Goal: Task Accomplishment & Management: Manage account settings

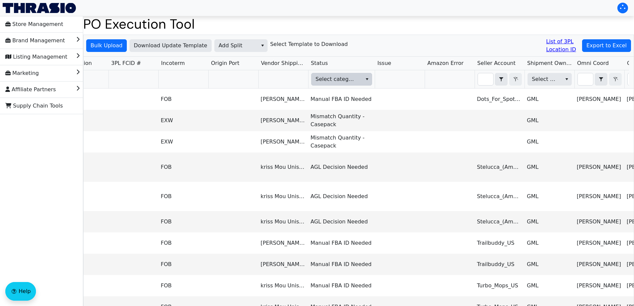
scroll to position [0, 548]
click at [352, 73] on th "Select category" at bounding box center [341, 79] width 67 height 18
click at [355, 80] on span "Select category" at bounding box center [335, 79] width 41 height 8
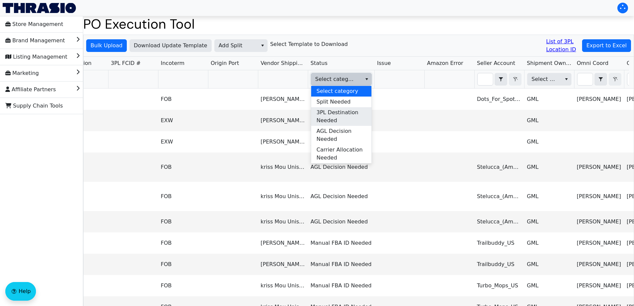
click at [343, 118] on span "3PL Destination Needed" at bounding box center [342, 117] width 50 height 16
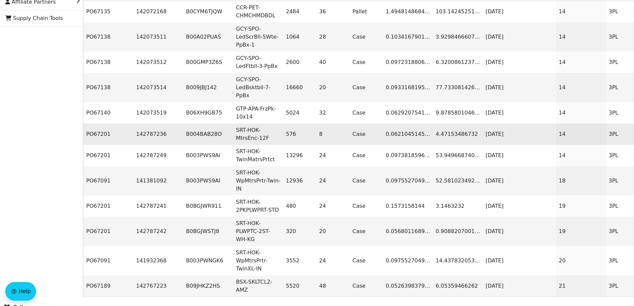
scroll to position [0, 0]
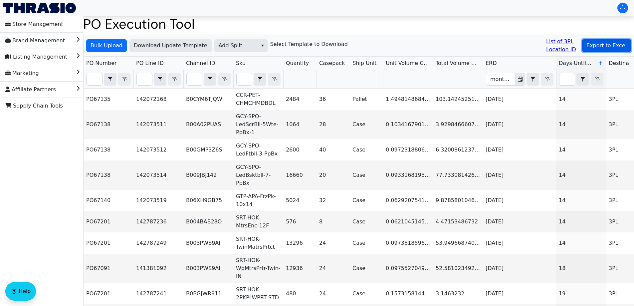
click at [608, 43] on span "Export to Excel" at bounding box center [607, 46] width 40 height 8
click at [223, 43] on span "Add Split" at bounding box center [236, 46] width 35 height 8
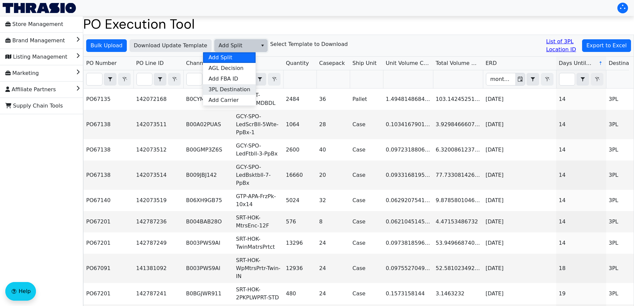
click at [247, 86] on li "3PL Destination" at bounding box center [229, 89] width 53 height 11
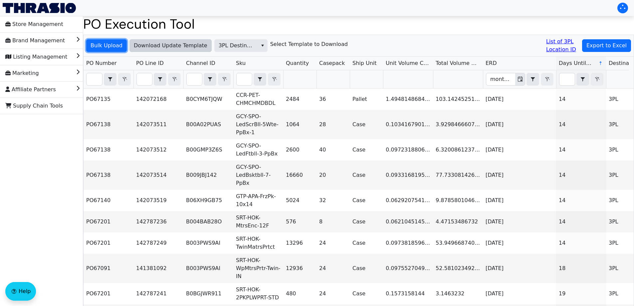
drag, startPoint x: 106, startPoint y: 44, endPoint x: 149, endPoint y: 46, distance: 42.7
click at [149, 46] on div "Bulk Upload Download Update Template 3PL Destination Select Template to Downloa…" at bounding box center [359, 46] width 550 height 22
click at [149, 46] on span "Download Update Template" at bounding box center [171, 46] width 74 height 8
click at [559, 50] on link "List of 3PL Location ID" at bounding box center [562, 46] width 33 height 16
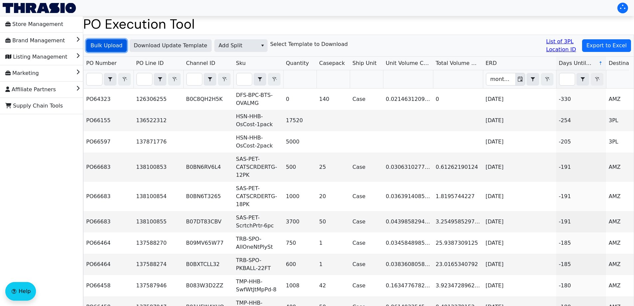
click at [112, 43] on span "Bulk Upload" at bounding box center [107, 46] width 32 height 8
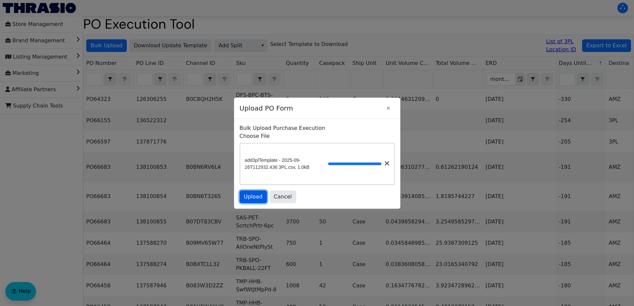
click at [246, 198] on span "Upload" at bounding box center [253, 197] width 19 height 8
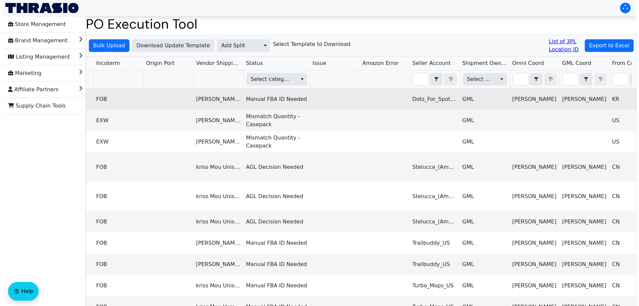
scroll to position [0, 625]
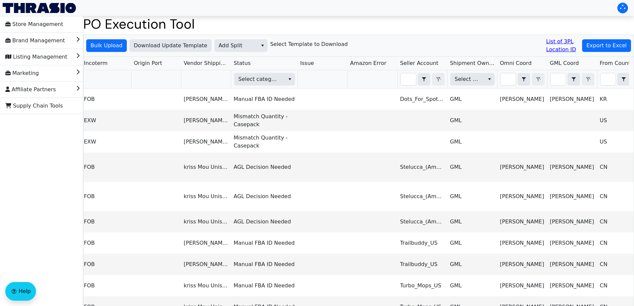
click at [245, 72] on th "Select category" at bounding box center [264, 79] width 67 height 18
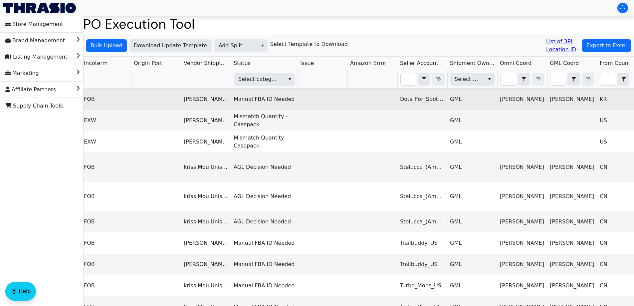
click at [255, 91] on td "Manual FBA ID Needed" at bounding box center [264, 99] width 67 height 21
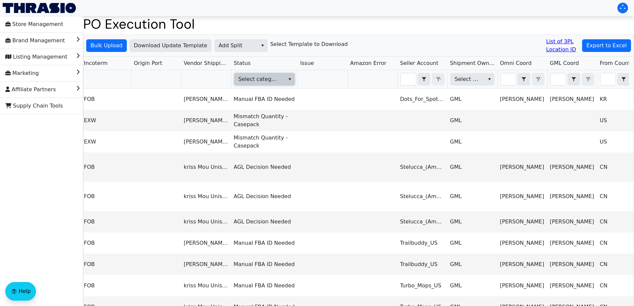
click at [283, 81] on span "Select category" at bounding box center [258, 79] width 49 height 12
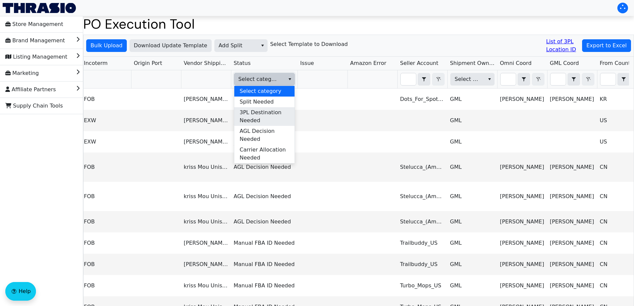
click at [266, 118] on span "3PL Destination Needed" at bounding box center [265, 117] width 50 height 16
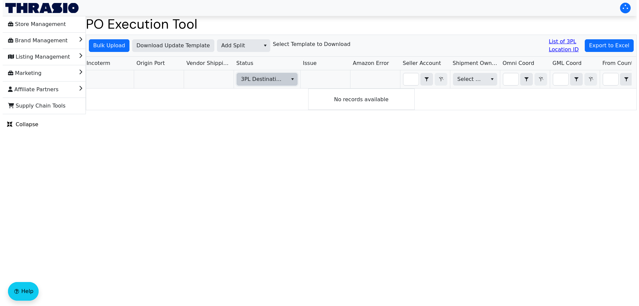
scroll to position [0, 0]
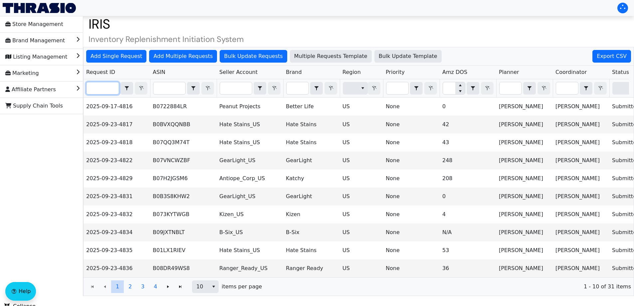
click at [115, 84] on input "Filter" at bounding box center [103, 88] width 32 height 12
paste input "2025-09-23-4831"
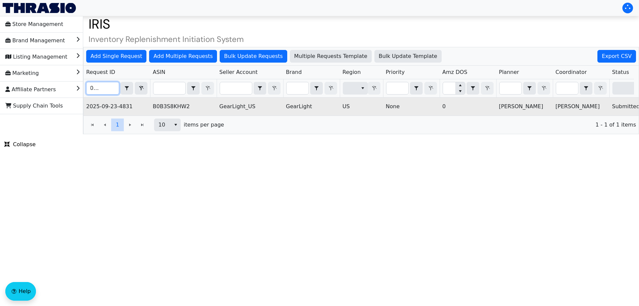
scroll to position [0, 268]
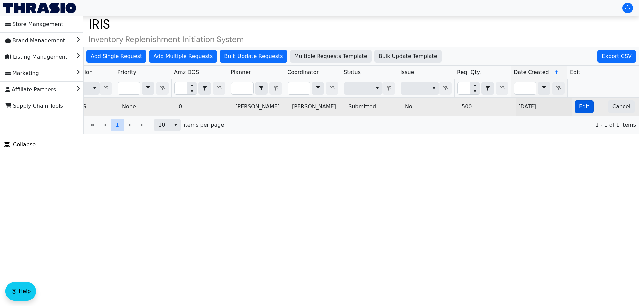
type input "2025-09-23-4831"
click at [580, 112] on button "Edit" at bounding box center [584, 106] width 19 height 13
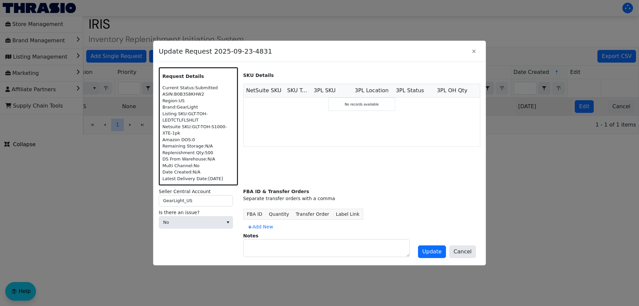
scroll to position [0, 0]
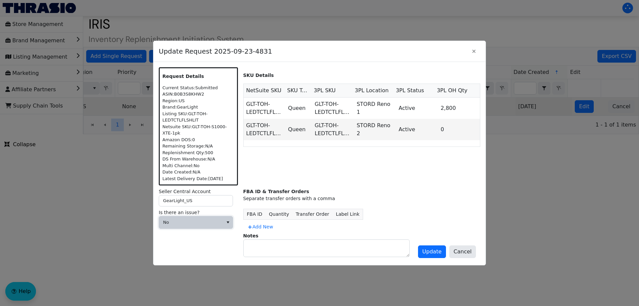
click at [191, 222] on span "No" at bounding box center [191, 222] width 56 height 7
click at [195, 263] on span "Cannot Be Resolved" at bounding box center [191, 266] width 54 height 8
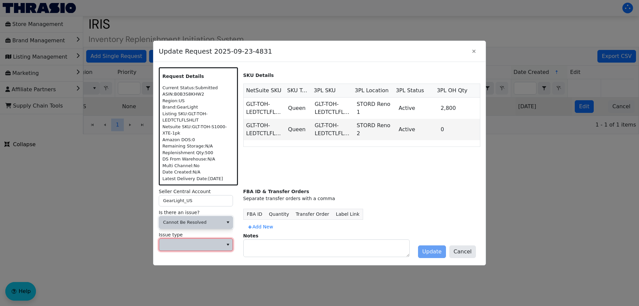
click at [192, 246] on span at bounding box center [191, 244] width 56 height 7
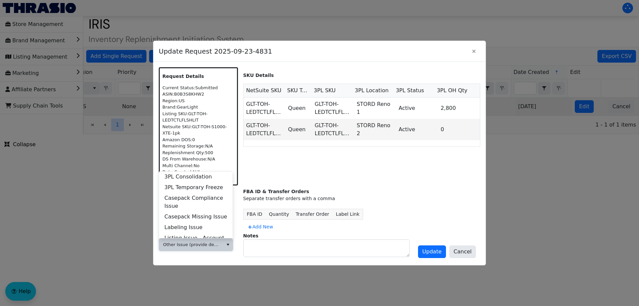
scroll to position [256, 0]
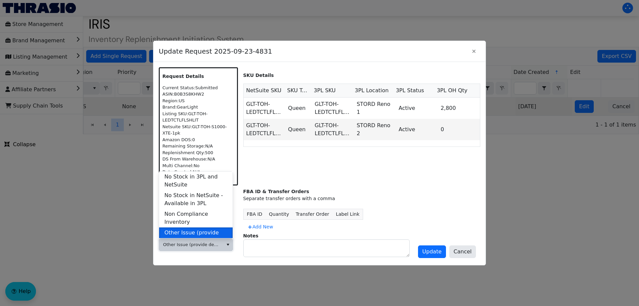
click at [198, 229] on span "Other Issue (provide details in notes)" at bounding box center [195, 237] width 63 height 16
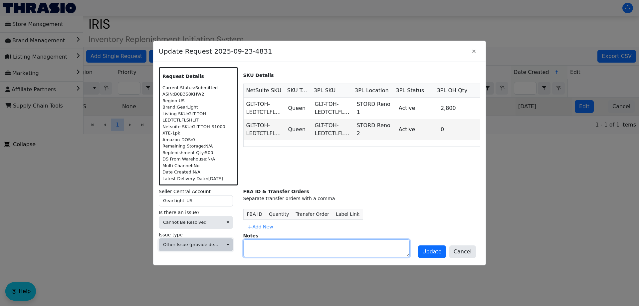
click at [269, 247] on textarea at bounding box center [327, 248] width 166 height 17
type textarea "DIVEST BRAND"
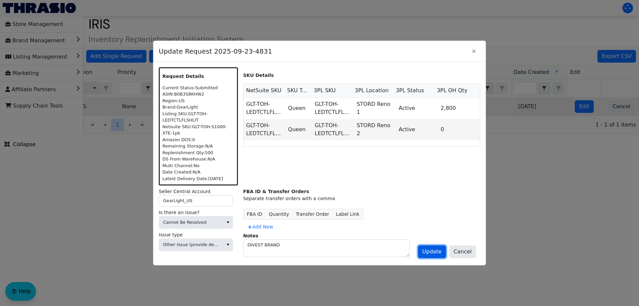
click at [436, 250] on span "Update" at bounding box center [432, 252] width 19 height 8
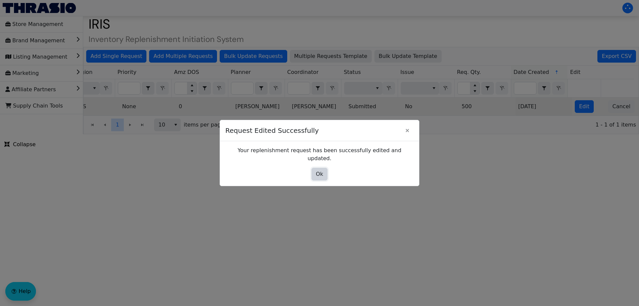
click at [321, 170] on span "Ok" at bounding box center [319, 174] width 7 height 8
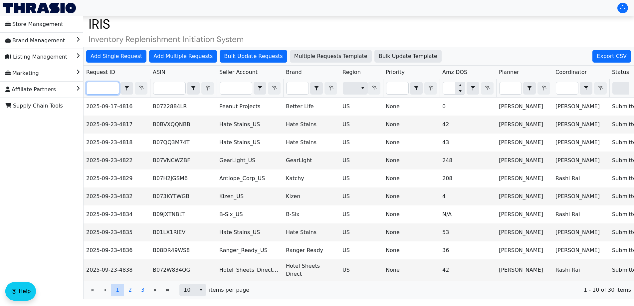
click at [109, 87] on input "Filter" at bounding box center [103, 88] width 32 height 12
paste input "2025-09-23-4845"
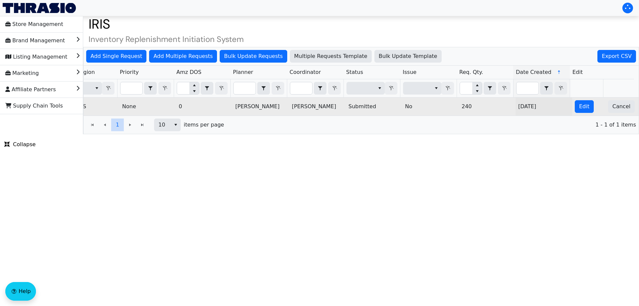
scroll to position [0, 268]
type input "2025-09-23-4845"
click at [582, 109] on span "Edit" at bounding box center [584, 107] width 10 height 8
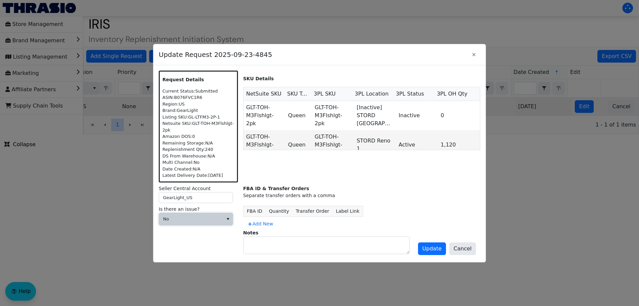
click at [209, 221] on span "No" at bounding box center [191, 219] width 56 height 7
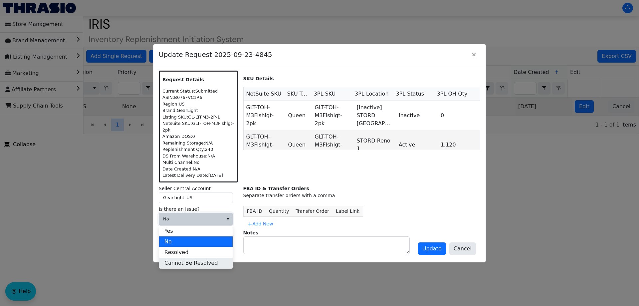
click at [178, 261] on span "Cannot Be Resolved" at bounding box center [191, 263] width 54 height 8
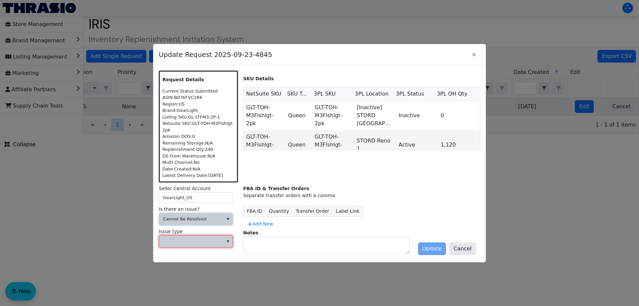
click at [183, 243] on span at bounding box center [191, 241] width 56 height 7
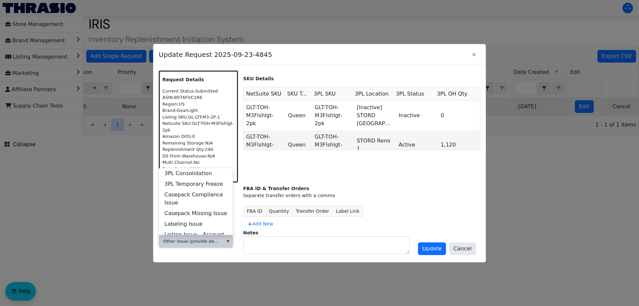
scroll to position [256, 0]
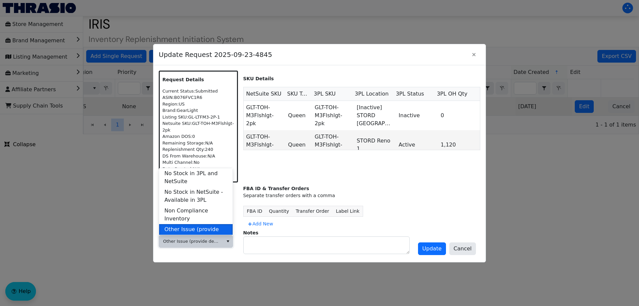
click at [197, 225] on span "Other Issue (provide details in notes)" at bounding box center [195, 233] width 63 height 16
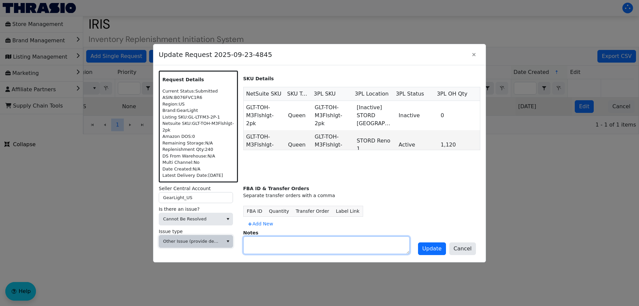
click at [275, 252] on textarea at bounding box center [327, 245] width 166 height 17
type textarea "DIVEST BRAND"
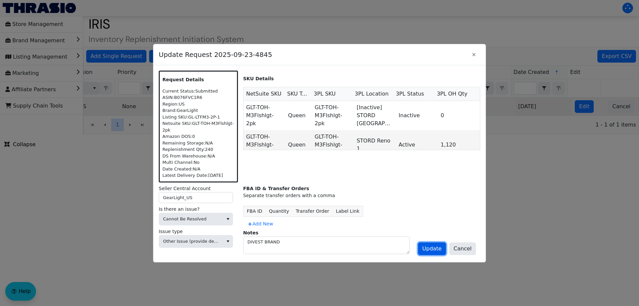
click at [429, 250] on span "Update" at bounding box center [432, 249] width 19 height 8
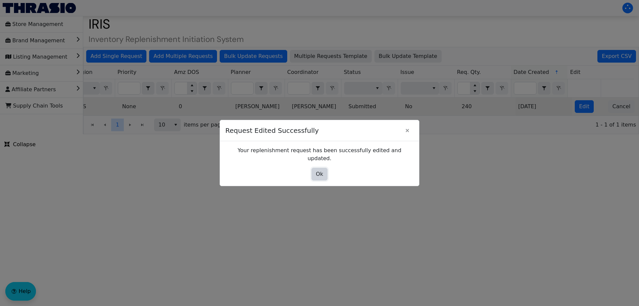
click at [317, 170] on span "Ok" at bounding box center [319, 174] width 7 height 8
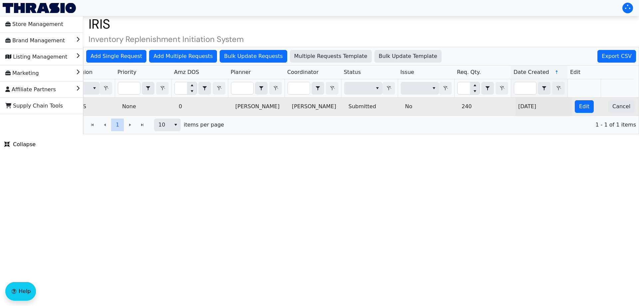
scroll to position [0, 0]
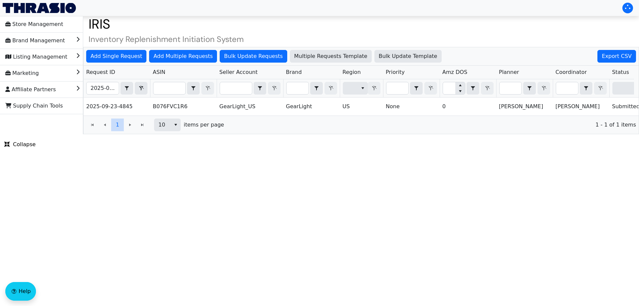
click at [86, 86] on span "2025-09-23-4845" at bounding box center [102, 88] width 33 height 13
click at [92, 86] on input "2025-09-23-4845" at bounding box center [103, 88] width 32 height 12
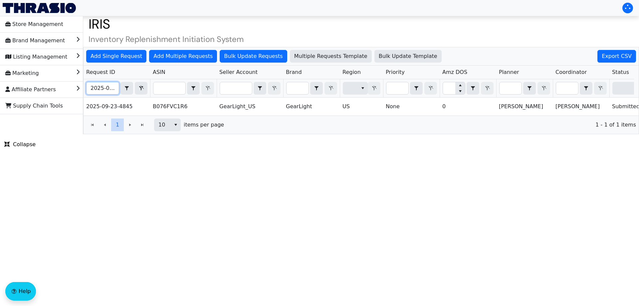
paste input "22"
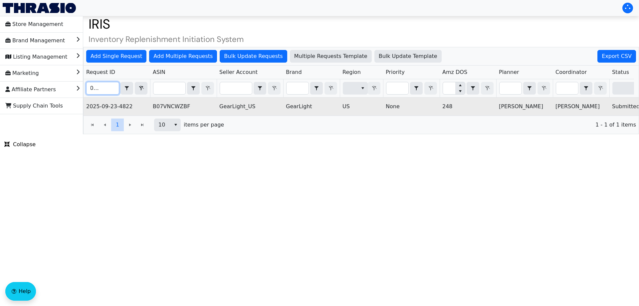
scroll to position [0, 268]
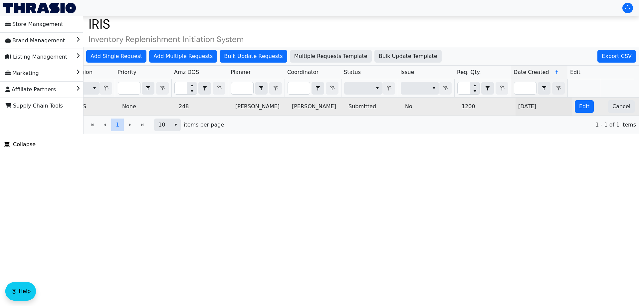
type input "2025-09-23-4822"
click at [582, 113] on td "Edit" at bounding box center [588, 107] width 33 height 18
click at [581, 111] on button "Edit" at bounding box center [584, 106] width 19 height 13
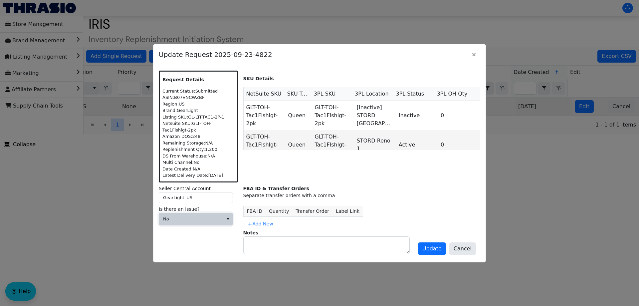
click at [204, 224] on span "No" at bounding box center [191, 219] width 64 height 12
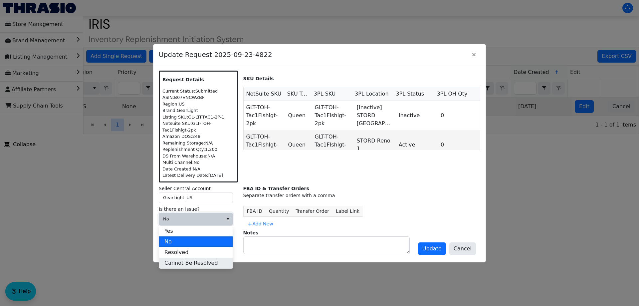
click at [178, 266] on span "Cannot Be Resolved" at bounding box center [191, 263] width 54 height 8
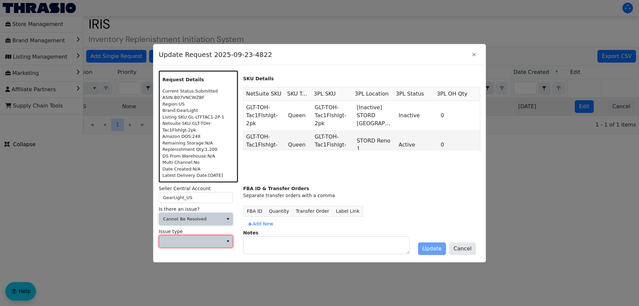
click at [199, 238] on span at bounding box center [191, 241] width 56 height 7
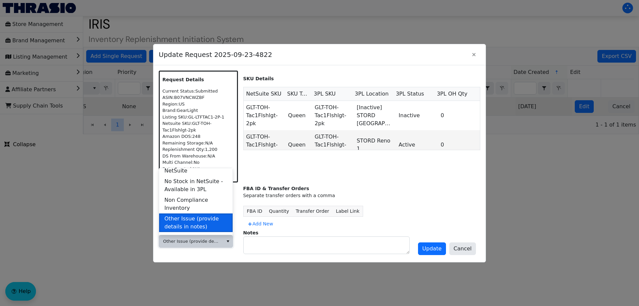
click at [194, 215] on span "Other Issue (provide details in notes)" at bounding box center [195, 223] width 63 height 16
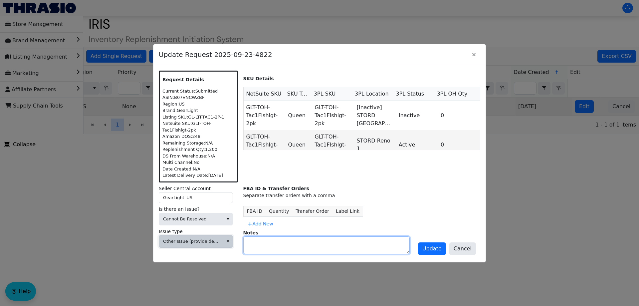
click at [292, 249] on textarea at bounding box center [327, 245] width 166 height 17
type textarea "I"
type textarea "DIVEST BRAND"
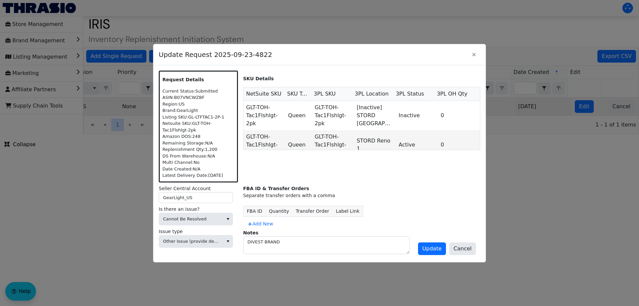
click at [442, 260] on div "Request Details Current Status: Submitted ASIN: B07VNCWZBF Region: US Brand: Ge…" at bounding box center [319, 163] width 332 height 197
click at [437, 248] on span "Update" at bounding box center [432, 249] width 19 height 8
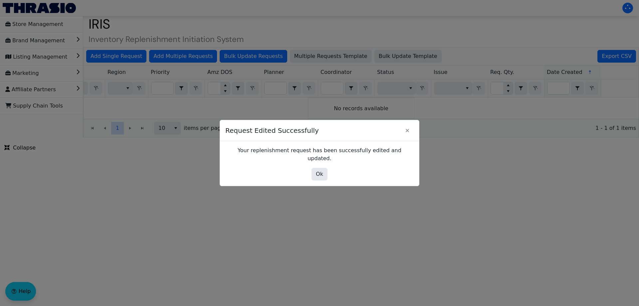
scroll to position [0, 0]
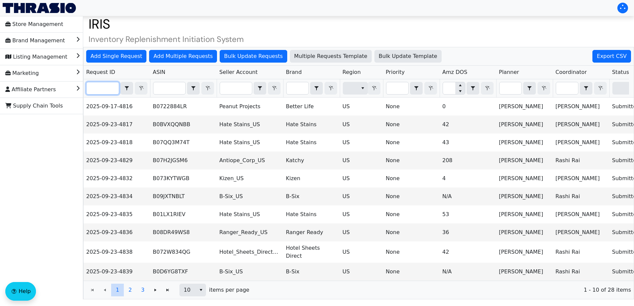
click at [102, 93] on input "Filter" at bounding box center [103, 88] width 32 height 12
paste input "2025-09-23-4832"
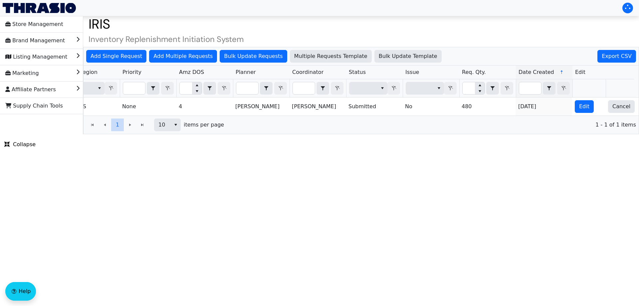
scroll to position [0, 268]
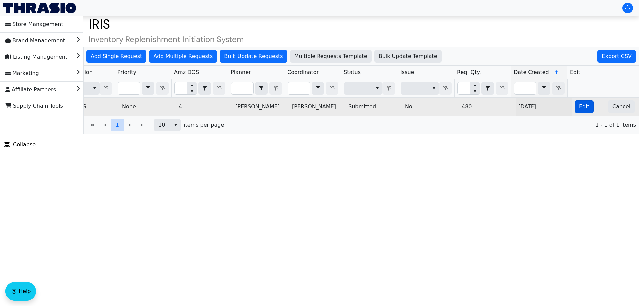
type input "2025-09-23-4832"
click at [579, 108] on span "Edit" at bounding box center [584, 107] width 10 height 8
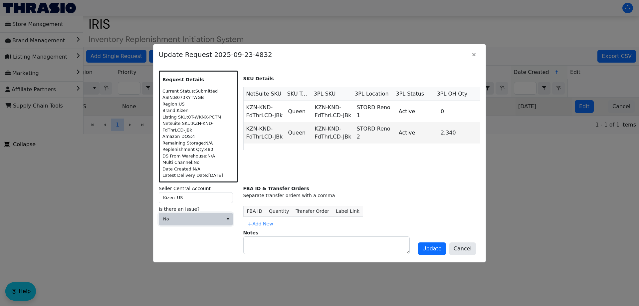
click at [221, 222] on span "No" at bounding box center [191, 219] width 64 height 12
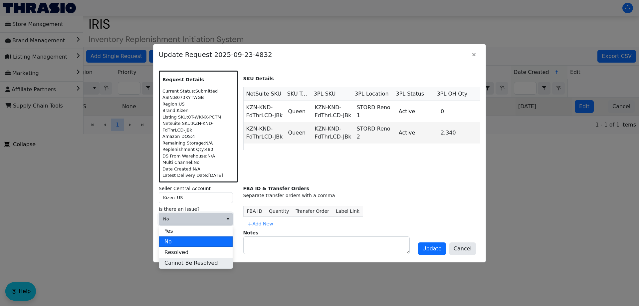
click at [202, 262] on span "Cannot Be Resolved" at bounding box center [191, 263] width 54 height 8
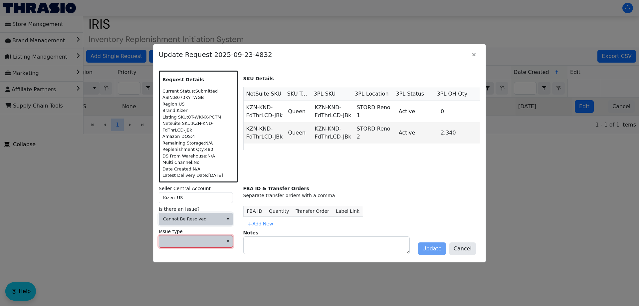
click at [203, 245] on span at bounding box center [191, 241] width 64 height 12
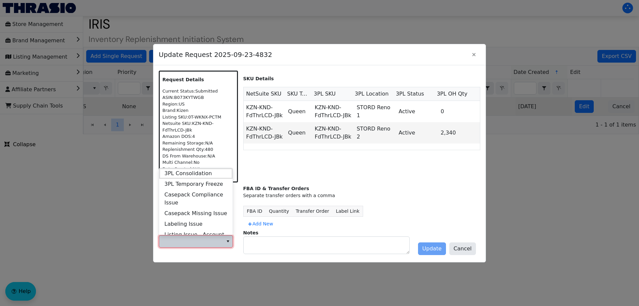
scroll to position [256, 0]
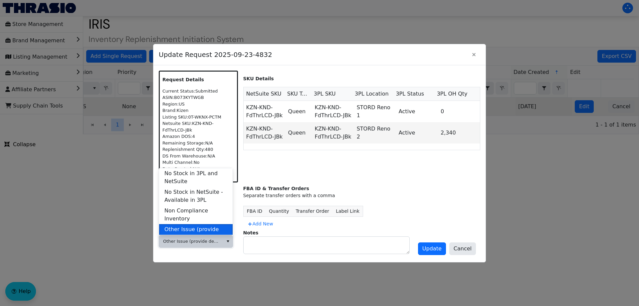
click at [201, 233] on span "Other Issue (provide details in notes)" at bounding box center [195, 233] width 63 height 16
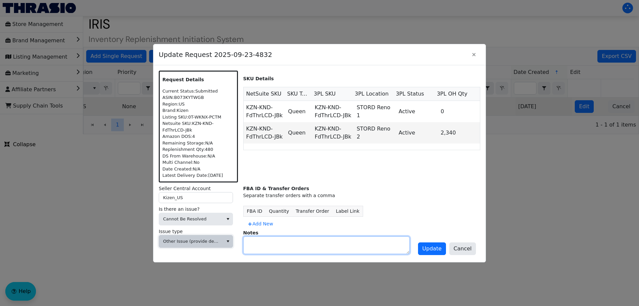
click at [268, 238] on textarea at bounding box center [327, 245] width 166 height 17
type textarea "DIVEST BRANDS"
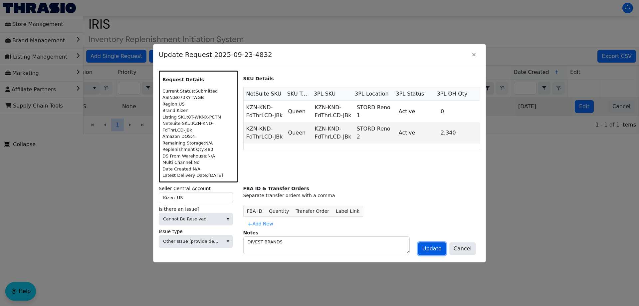
click at [428, 247] on span "Update" at bounding box center [432, 249] width 19 height 8
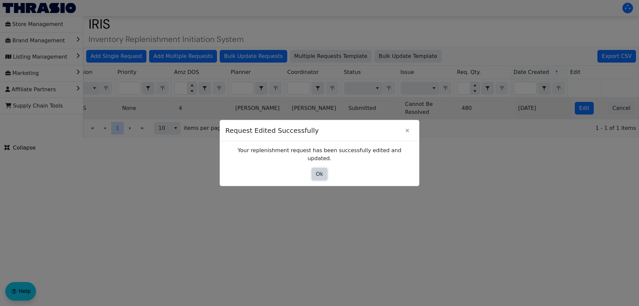
click at [320, 170] on span "Ok" at bounding box center [319, 174] width 7 height 8
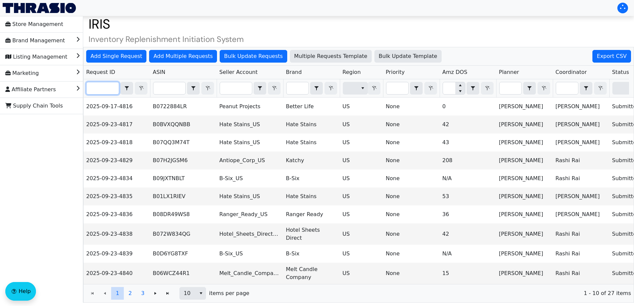
click at [107, 92] on input "Filter" at bounding box center [103, 88] width 32 height 12
paste input "2025-09-23-4853"
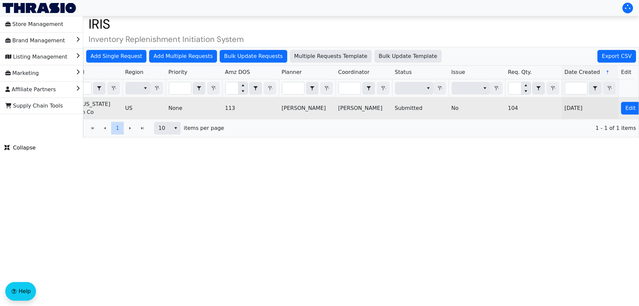
scroll to position [0, 268]
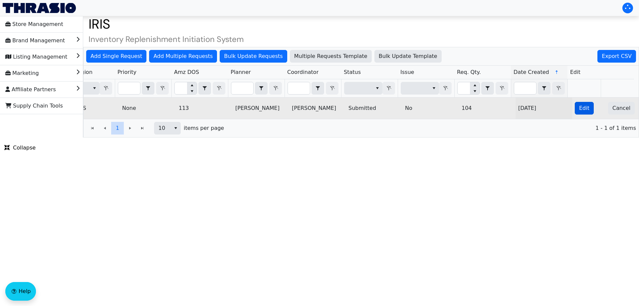
type input "2025-09-23-4853"
click at [582, 106] on span "Edit" at bounding box center [584, 108] width 10 height 8
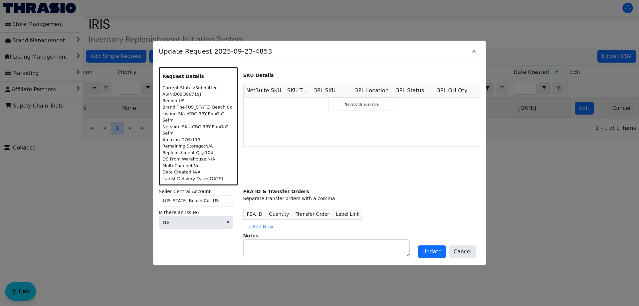
scroll to position [0, 0]
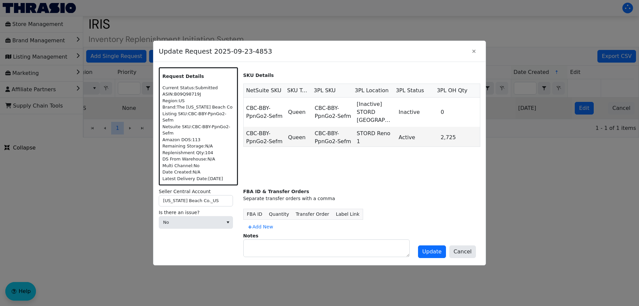
click at [221, 226] on div "Is there an issue? No" at bounding box center [198, 220] width 79 height 22
click at [204, 219] on span "No" at bounding box center [191, 222] width 56 height 7
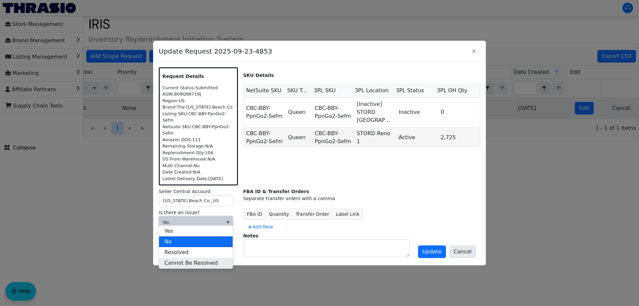
click at [189, 259] on span "Cannot Be Resolved" at bounding box center [191, 263] width 54 height 8
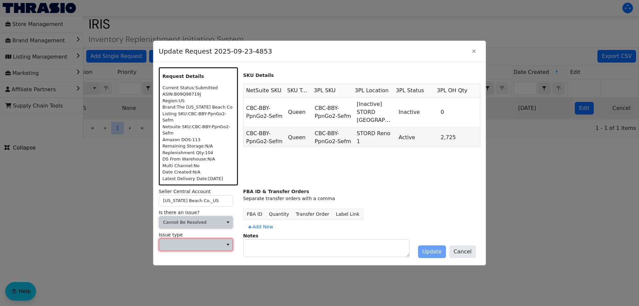
click at [209, 241] on span at bounding box center [191, 244] width 56 height 7
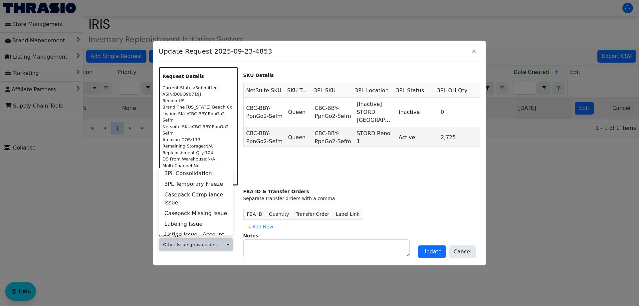
scroll to position [256, 0]
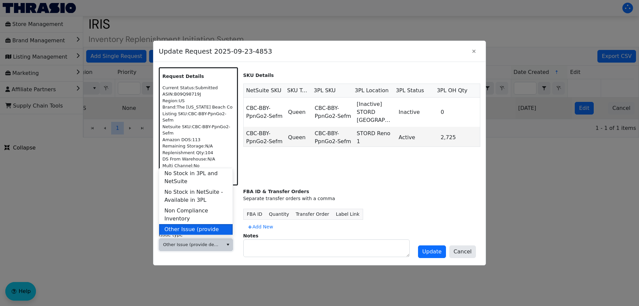
click at [199, 229] on span "Other Issue (provide details in notes)" at bounding box center [195, 233] width 63 height 16
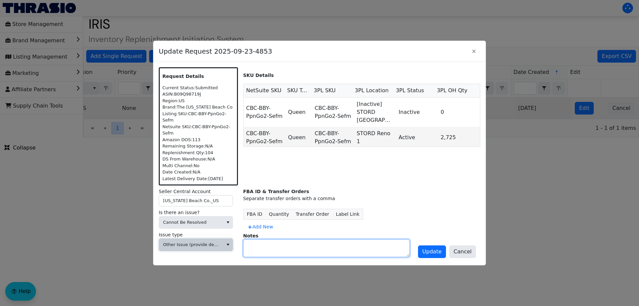
click at [264, 240] on textarea at bounding box center [327, 248] width 166 height 17
type textarea "DIVEST BRAND"
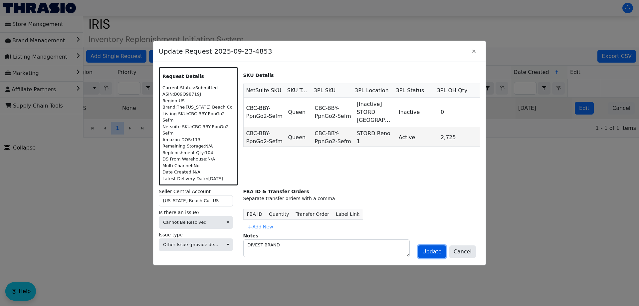
click at [435, 254] on button "Update" at bounding box center [432, 251] width 28 height 13
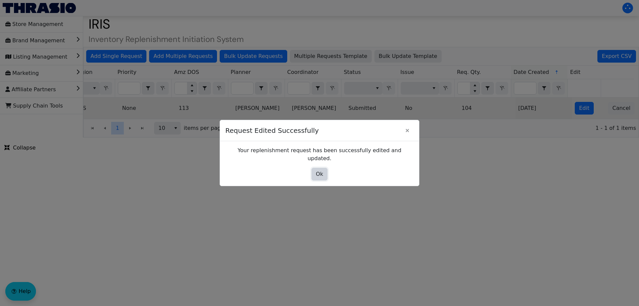
click at [319, 170] on span "Ok" at bounding box center [319, 174] width 7 height 8
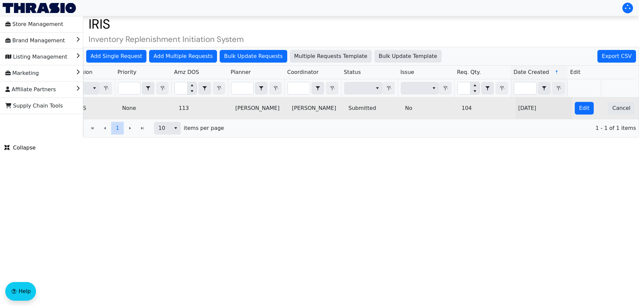
scroll to position [0, 0]
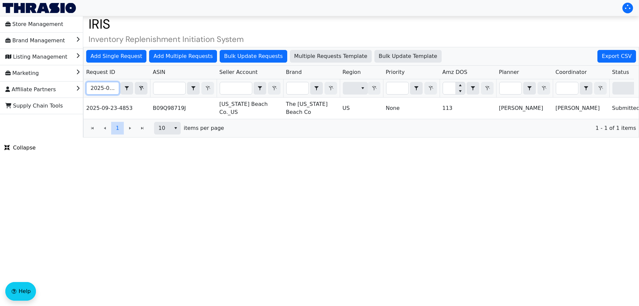
click at [98, 83] on input "2025-09-23-4853" at bounding box center [103, 88] width 32 height 12
paste input "5"
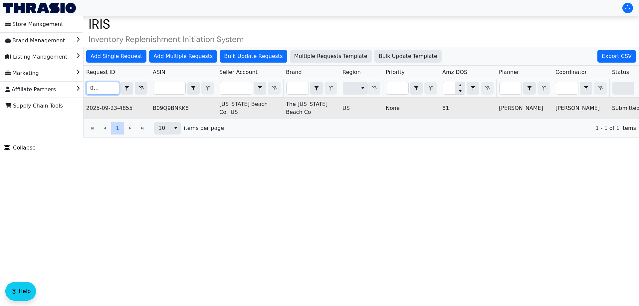
scroll to position [0, 268]
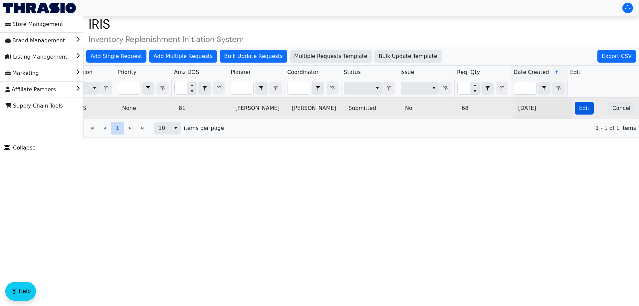
type input "2025-09-23-4855"
click at [582, 103] on button "Edit" at bounding box center [584, 108] width 19 height 13
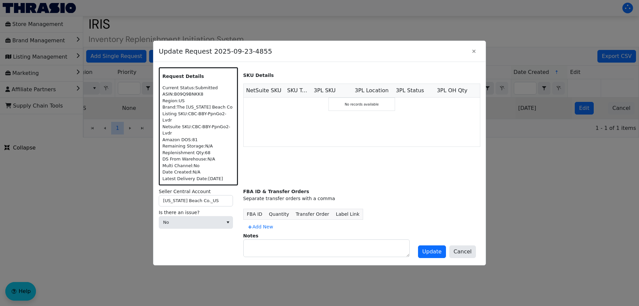
scroll to position [0, 0]
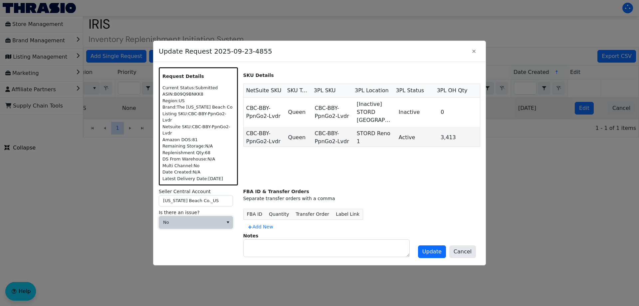
click at [193, 219] on span "No" at bounding box center [191, 222] width 56 height 7
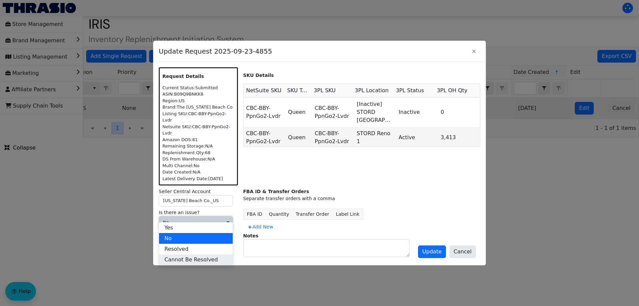
click at [186, 262] on span "Cannot Be Resolved" at bounding box center [191, 260] width 54 height 8
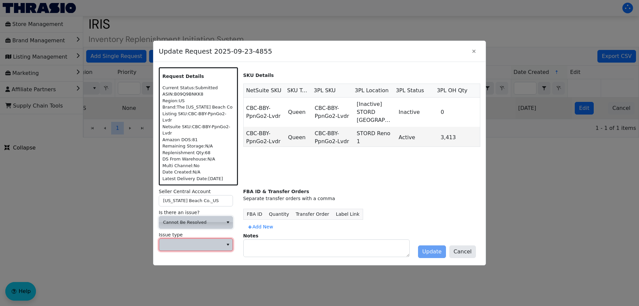
click at [198, 241] on span at bounding box center [191, 244] width 56 height 7
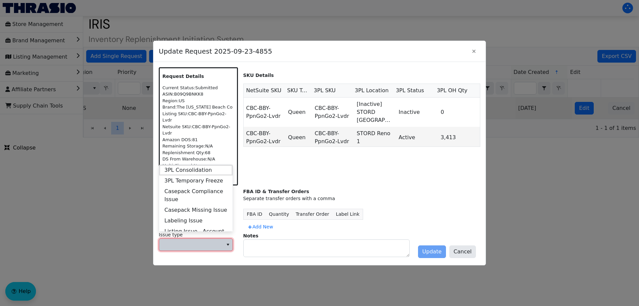
scroll to position [256, 0]
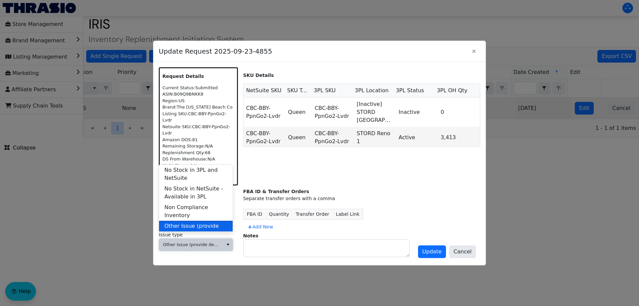
click at [189, 222] on span "Other Issue (provide details in notes)" at bounding box center [195, 230] width 63 height 16
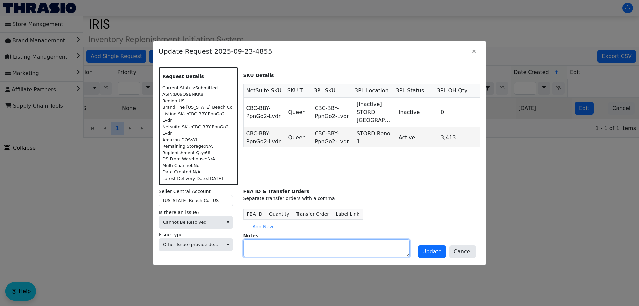
click at [270, 242] on textarea at bounding box center [327, 248] width 166 height 17
type textarea "DIVEST BRAND"
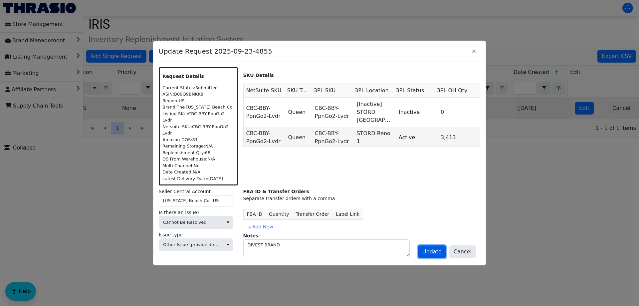
click at [442, 248] on span "Update" at bounding box center [432, 252] width 19 height 8
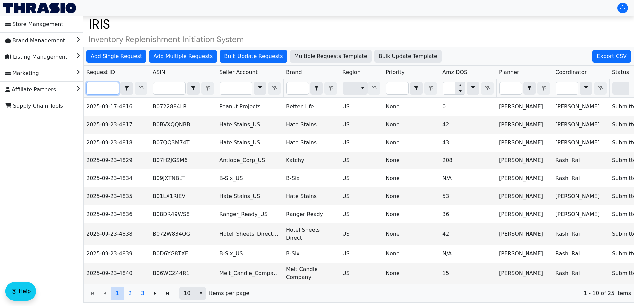
click at [107, 87] on input "Filter" at bounding box center [103, 88] width 32 height 12
paste input "2025-09-23-4847"
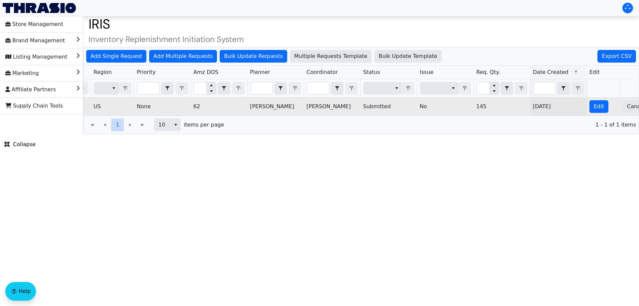
scroll to position [0, 268]
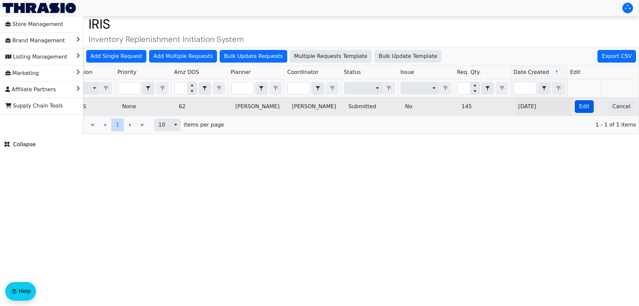
type input "2025-09-23-4847"
click at [582, 111] on button "Edit" at bounding box center [584, 106] width 19 height 13
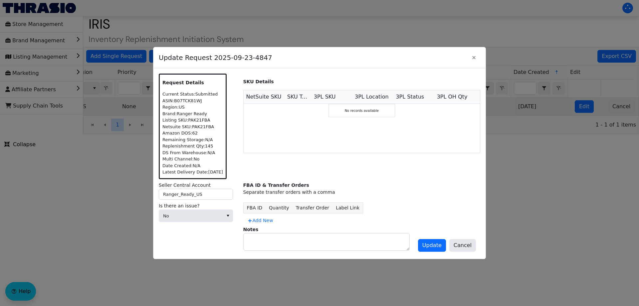
scroll to position [0, 0]
click at [464, 244] on span "Cancel" at bounding box center [463, 245] width 18 height 8
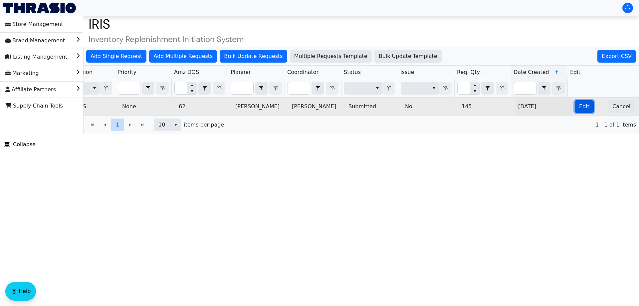
click at [580, 106] on span "Edit" at bounding box center [584, 107] width 10 height 8
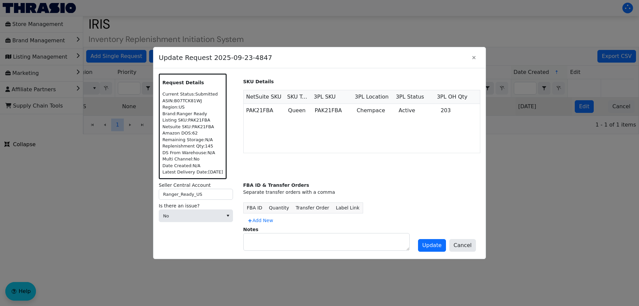
click at [227, 208] on label "Is there an issue?" at bounding box center [198, 205] width 79 height 7
click at [212, 212] on span "No" at bounding box center [191, 216] width 64 height 12
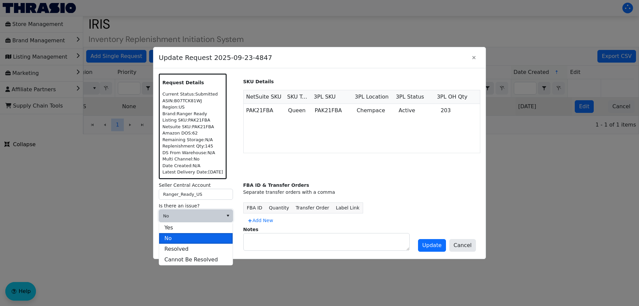
click at [206, 239] on li "No" at bounding box center [196, 238] width 74 height 11
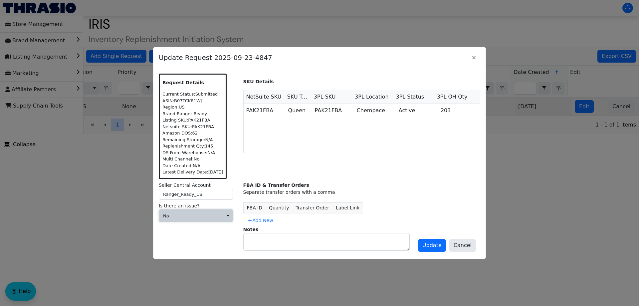
click at [187, 219] on span "No" at bounding box center [191, 216] width 56 height 7
click at [184, 258] on span "Cannot Be Resolved" at bounding box center [191, 260] width 54 height 8
click at [185, 239] on span at bounding box center [191, 238] width 56 height 7
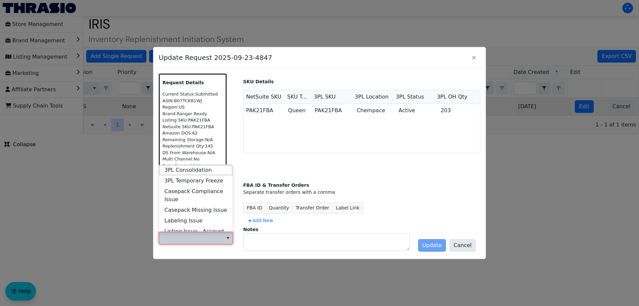
scroll to position [266, 0]
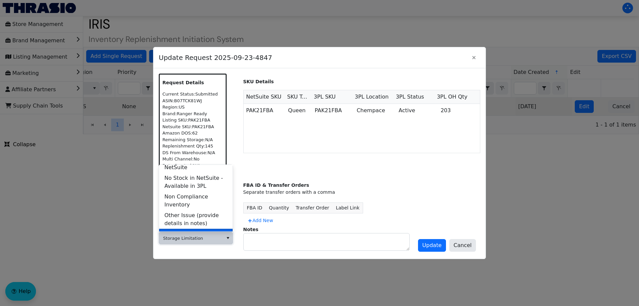
click at [208, 229] on li "Storage Limitation" at bounding box center [196, 234] width 74 height 11
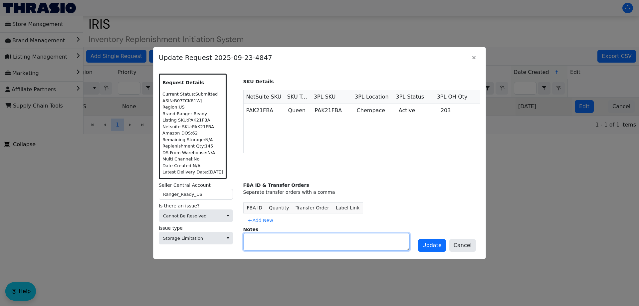
click at [272, 246] on textarea at bounding box center [327, 241] width 166 height 17
type textarea "Storage capacity for flammable products"
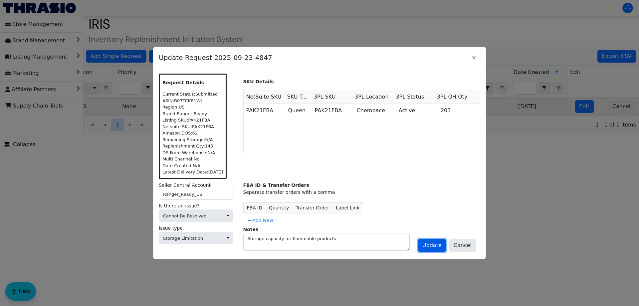
click at [437, 245] on span "Update" at bounding box center [432, 245] width 19 height 8
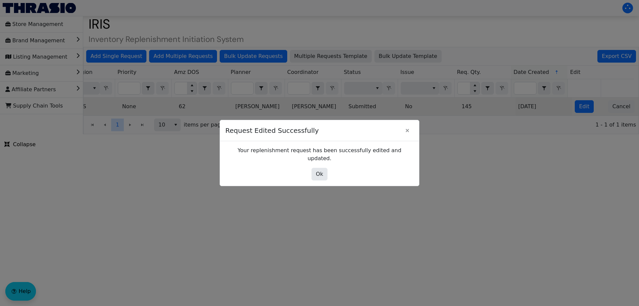
scroll to position [0, 0]
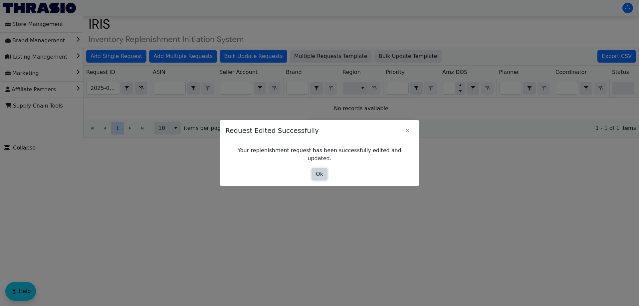
click at [317, 170] on span "Ok" at bounding box center [319, 174] width 7 height 8
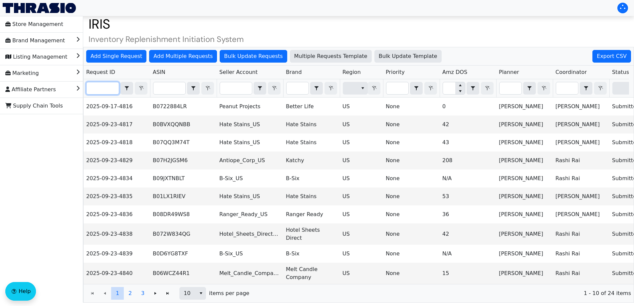
click at [105, 86] on input "Filter" at bounding box center [103, 88] width 32 height 12
paste input "2025-09-23-4821"
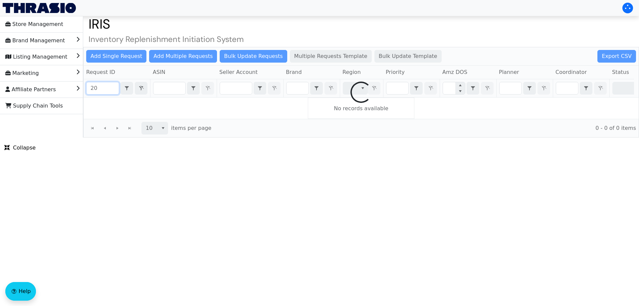
type input "2"
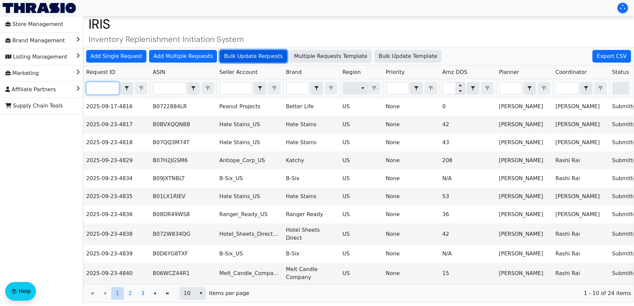
click at [255, 59] on span "Bulk Update Requests" at bounding box center [253, 56] width 59 height 8
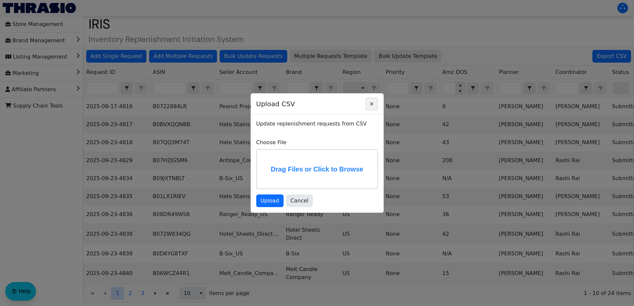
click at [374, 100] on span "Close" at bounding box center [372, 104] width 8 height 8
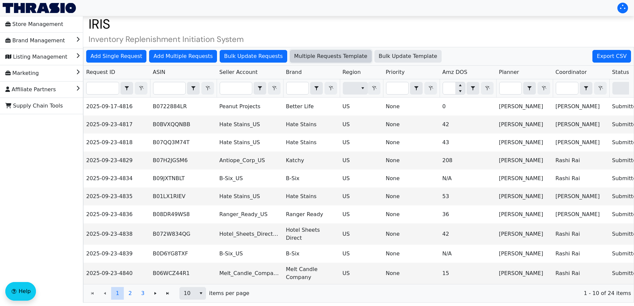
click at [310, 57] on span "Multiple Requests Template" at bounding box center [330, 56] width 73 height 8
click at [380, 58] on span "Bulk Update Template" at bounding box center [408, 56] width 59 height 8
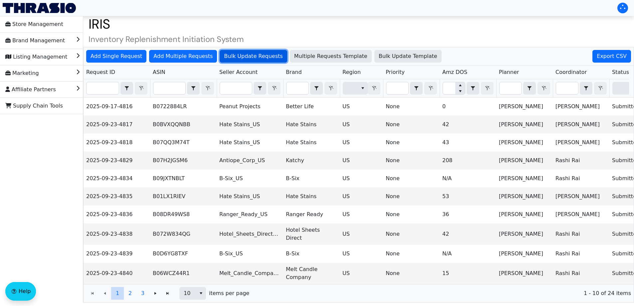
click at [224, 55] on span "Bulk Update Requests" at bounding box center [253, 56] width 59 height 8
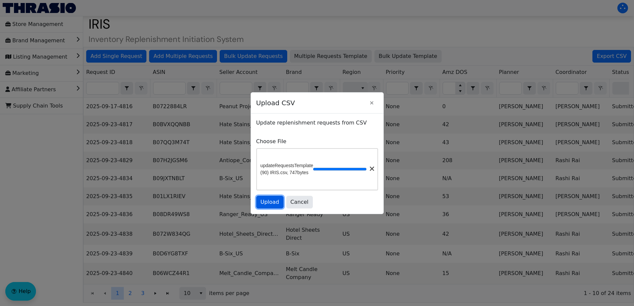
click at [273, 198] on button "Upload" at bounding box center [269, 202] width 27 height 13
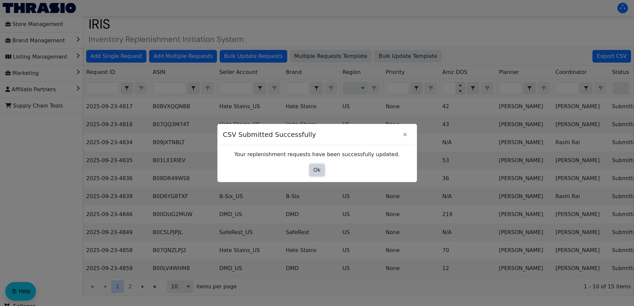
click at [317, 171] on span "Ok" at bounding box center [317, 170] width 7 height 8
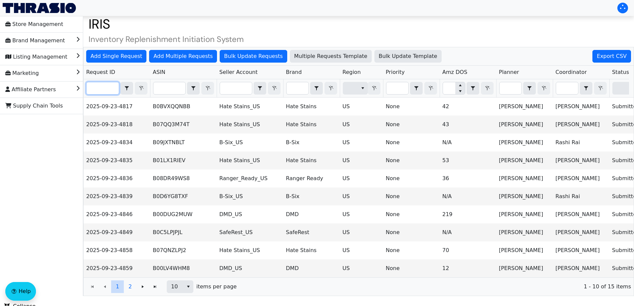
click at [102, 89] on input "Filter" at bounding box center [103, 88] width 32 height 12
paste input "2025-09-23-4849"
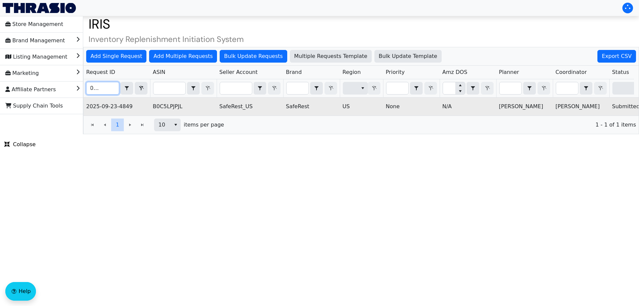
scroll to position [0, 268]
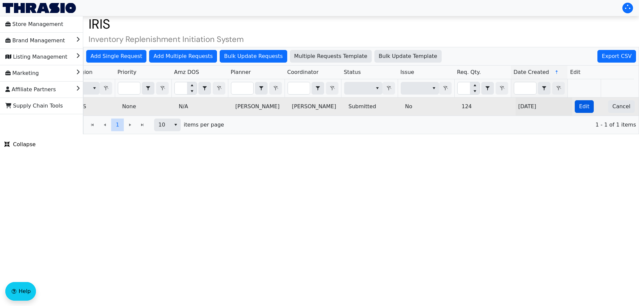
type input "2025-09-23-4849"
click at [581, 106] on span "Edit" at bounding box center [584, 107] width 10 height 8
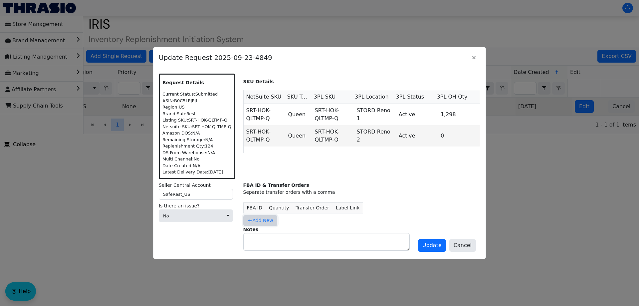
click at [253, 223] on span "Add New" at bounding box center [260, 220] width 26 height 7
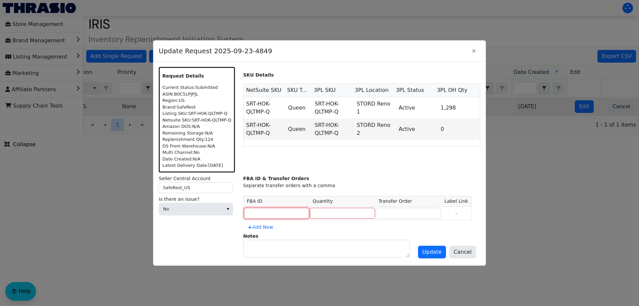
click at [262, 211] on input at bounding box center [276, 213] width 65 height 11
paste input "FBA191VHVL69"
type input "FBA191VHVL69"
type input "124"
paste input "FBA191VHVL69"
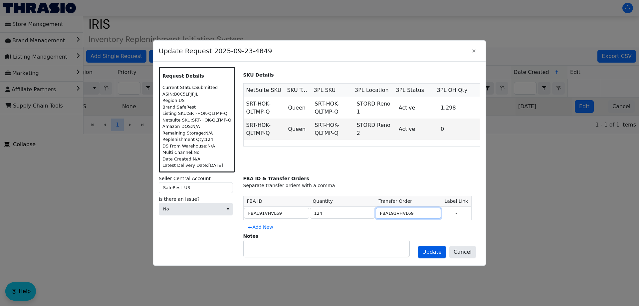
type input "FBA191VHVL69"
click at [434, 251] on span "Update" at bounding box center [432, 252] width 19 height 8
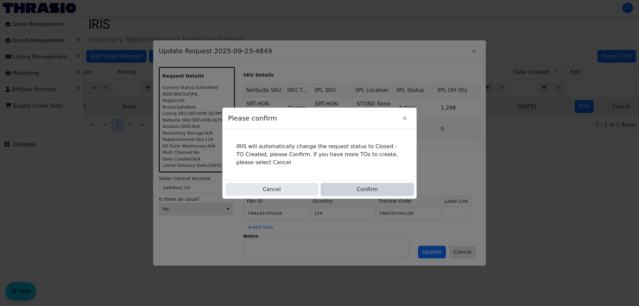
click at [344, 184] on button "Confirm" at bounding box center [367, 189] width 93 height 13
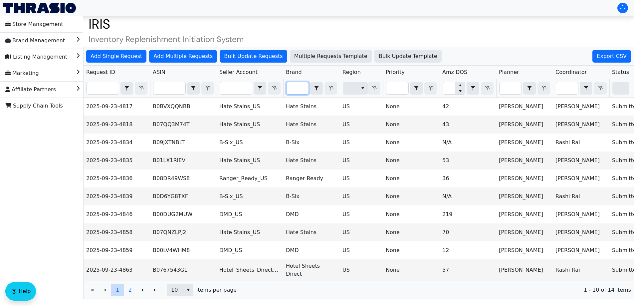
click at [293, 89] on input "Filter" at bounding box center [298, 88] width 22 height 12
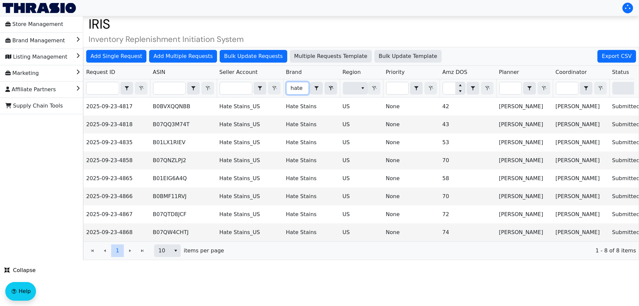
type input "hate"
